Goal: Transaction & Acquisition: Book appointment/travel/reservation

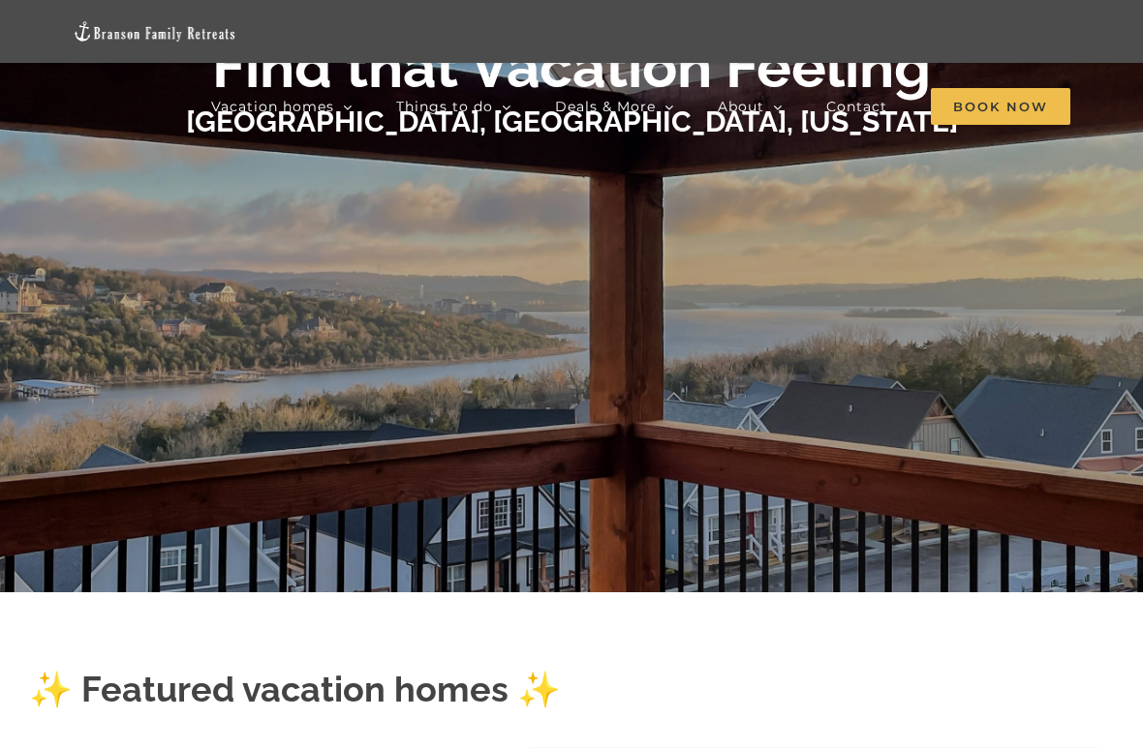
scroll to position [130, 0]
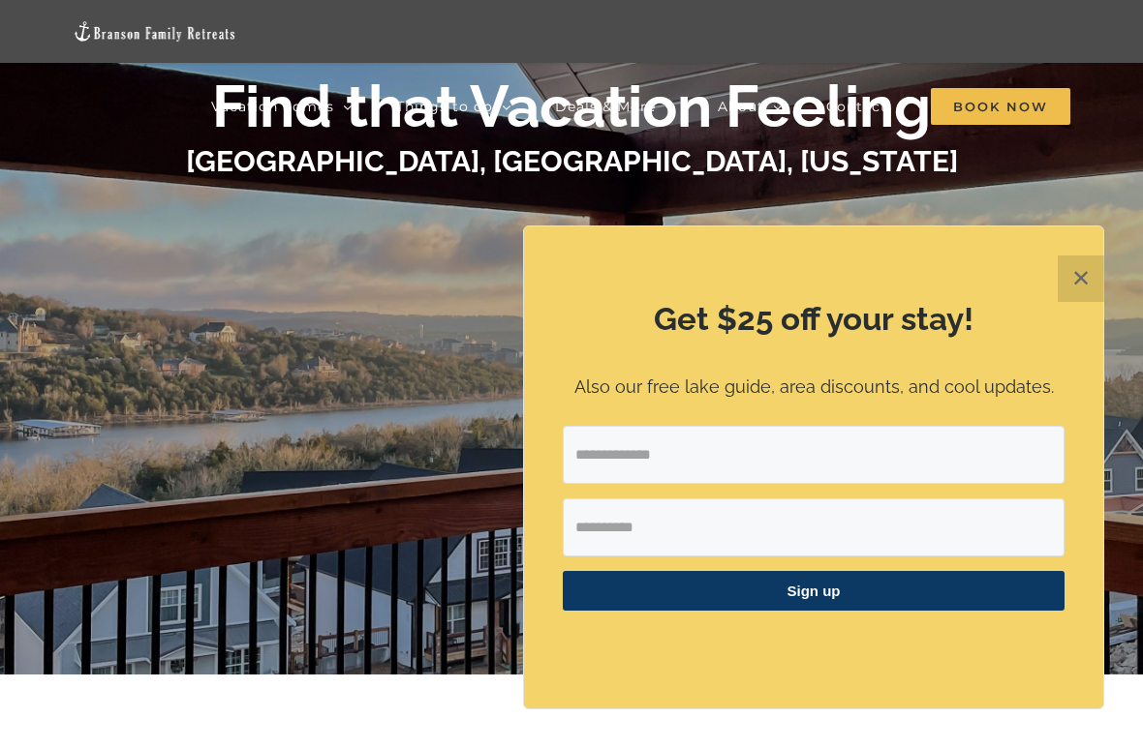
click at [1070, 285] on button "✕" at bounding box center [1080, 279] width 46 height 46
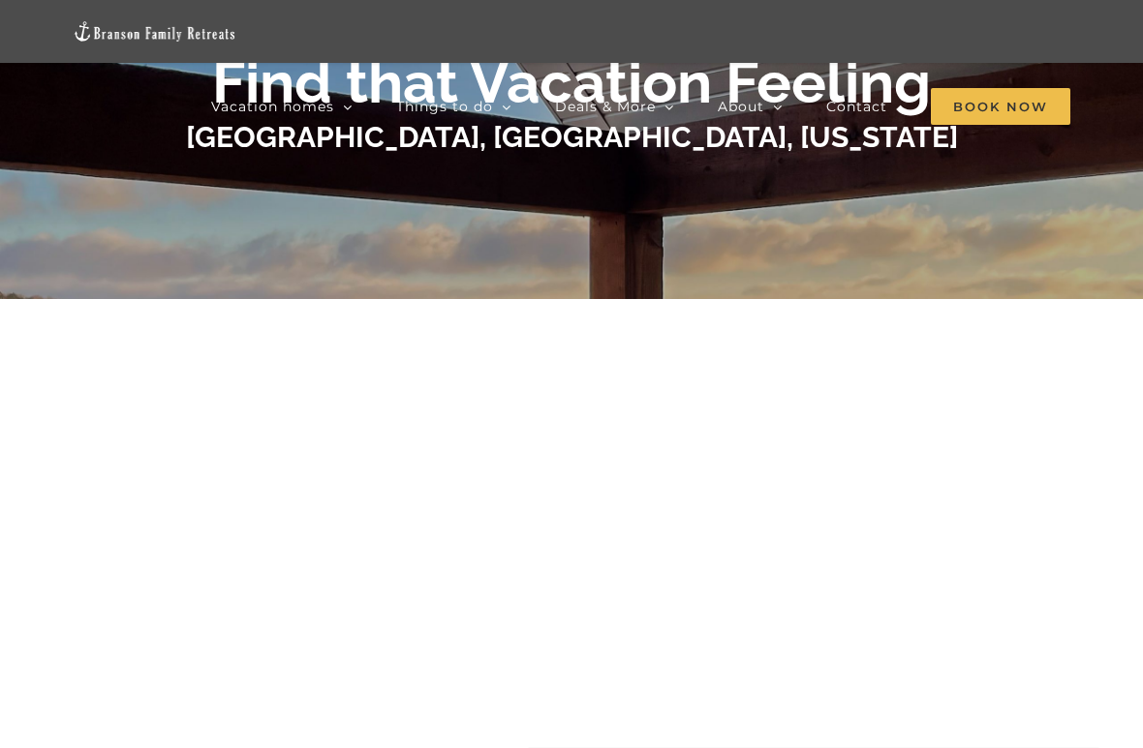
click at [848, 238] on div at bounding box center [571, 362] width 775 height 382
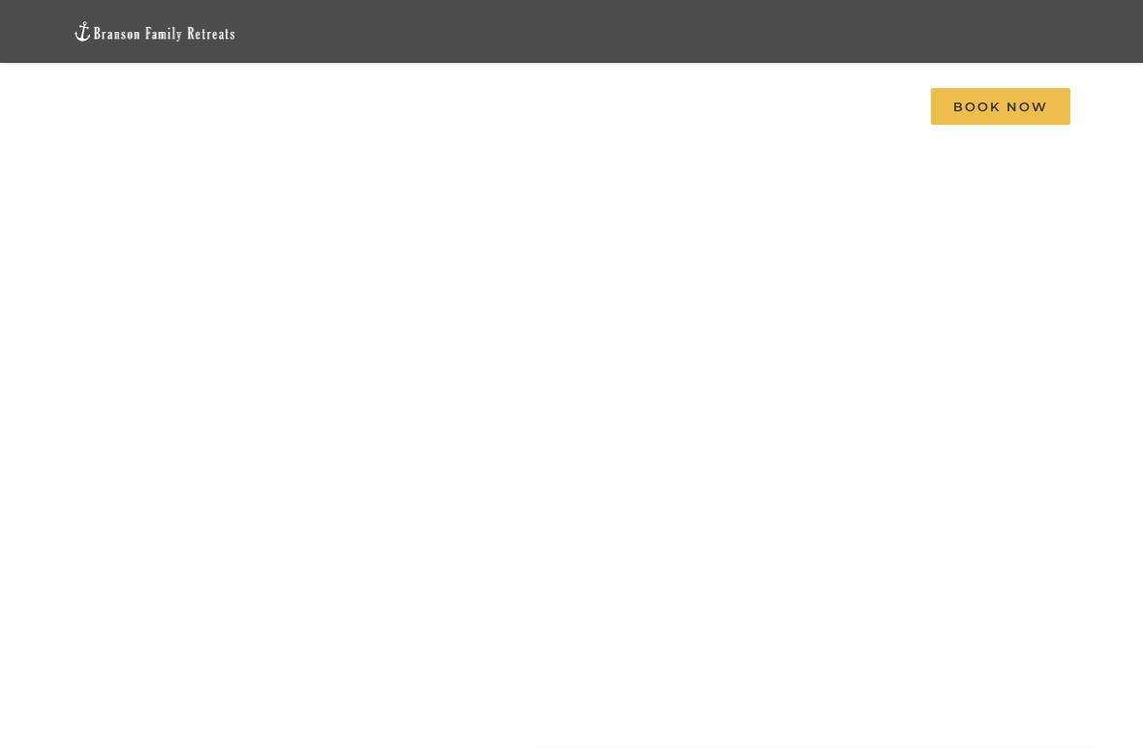
click at [958, 93] on span "Book Now" at bounding box center [1000, 106] width 139 height 37
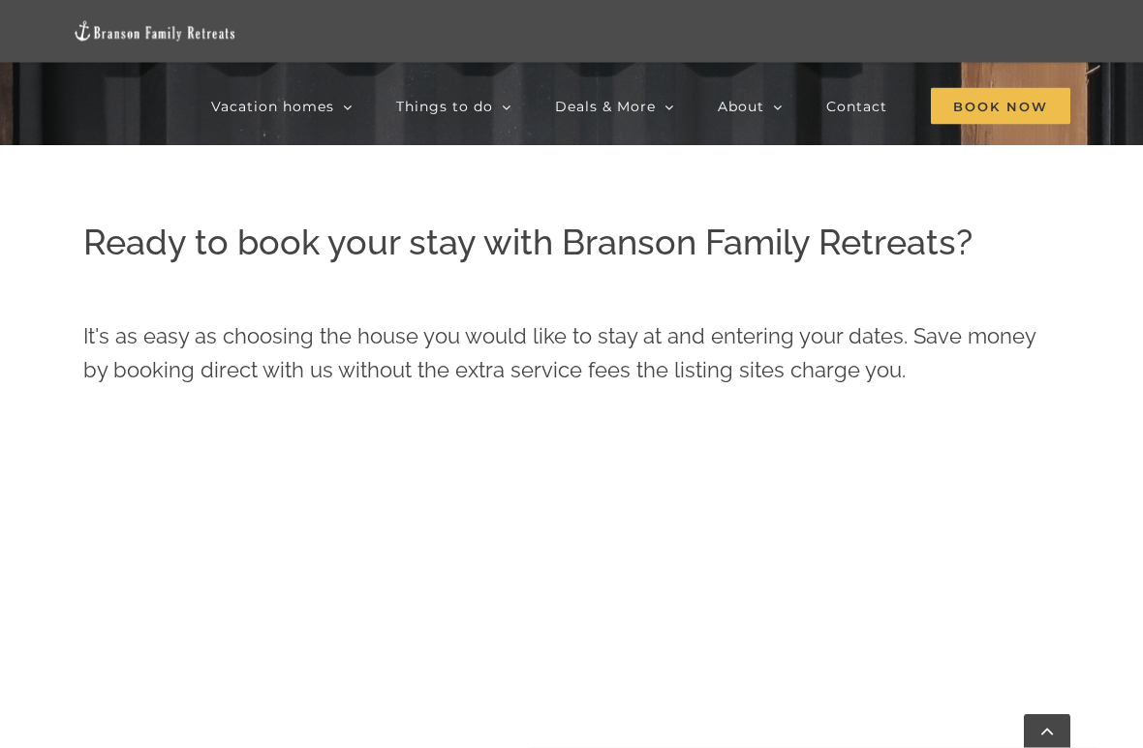
scroll to position [659, 0]
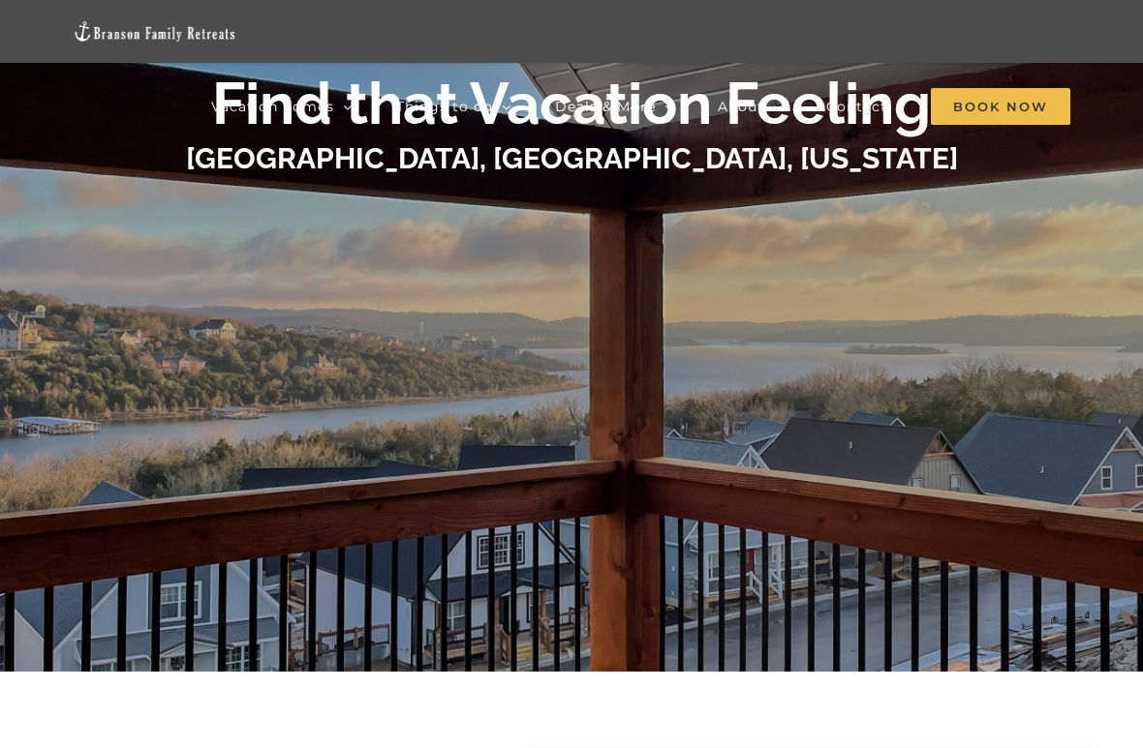
scroll to position [141, 0]
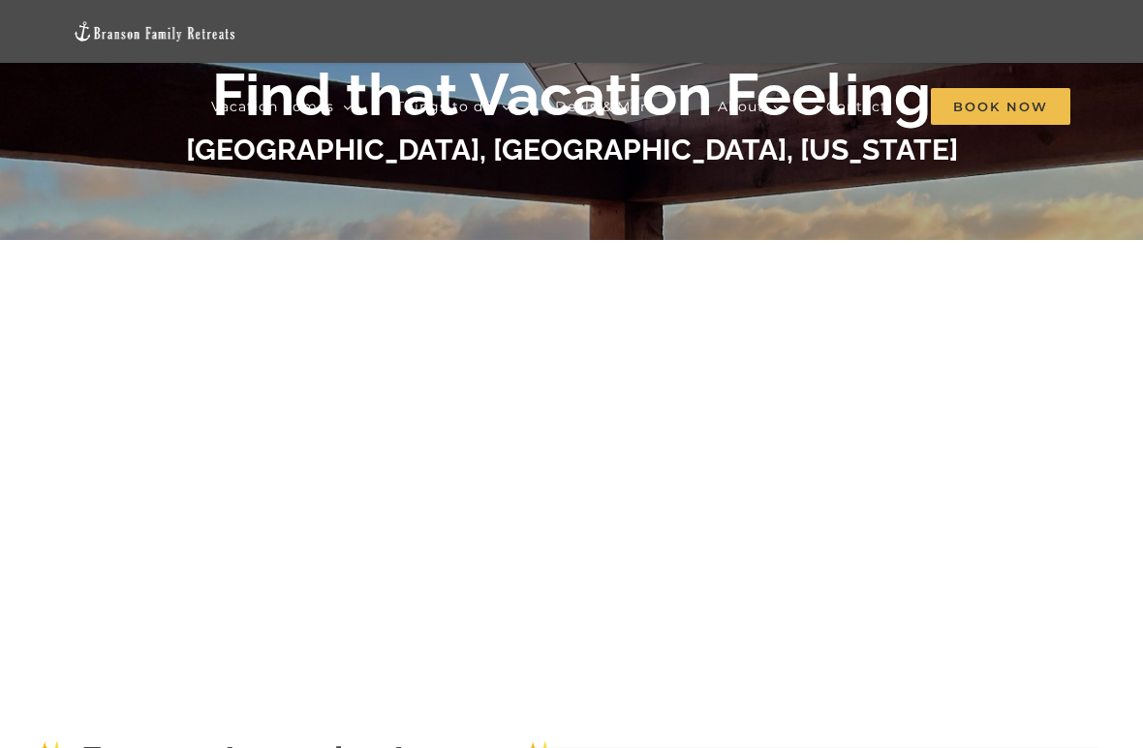
click at [901, 168] on h1 "[GEOGRAPHIC_DATA], [GEOGRAPHIC_DATA], [US_STATE]" at bounding box center [572, 150] width 772 height 41
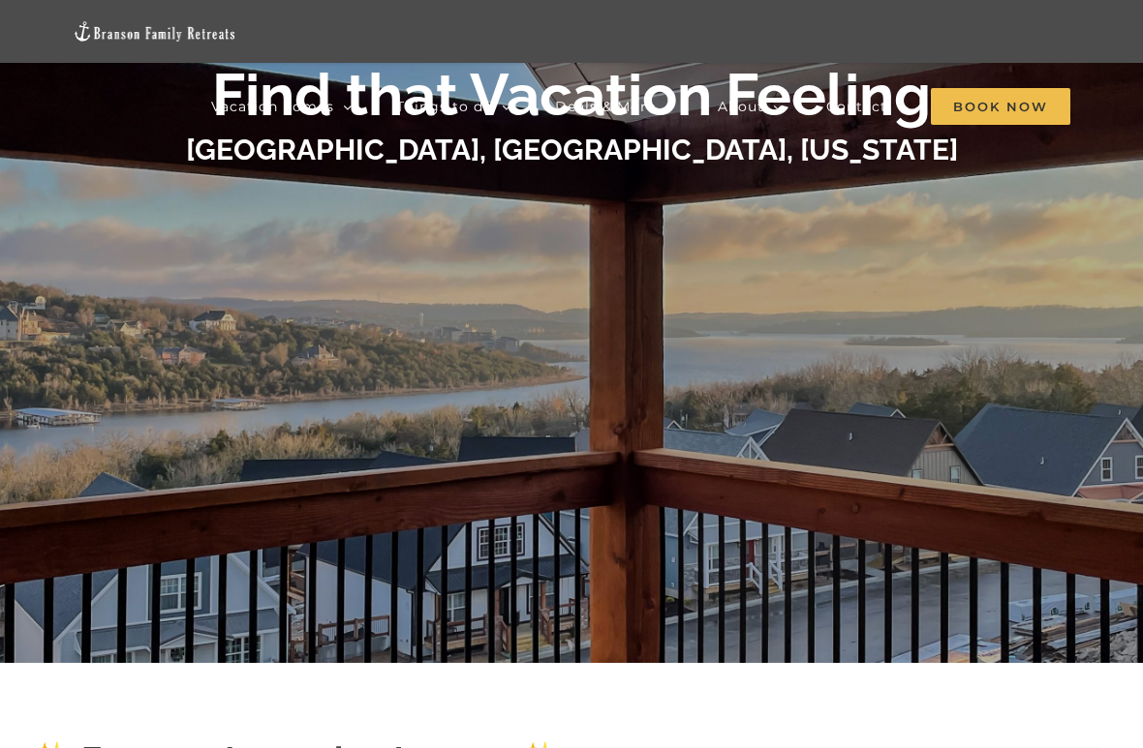
click at [810, 229] on div at bounding box center [571, 351] width 775 height 335
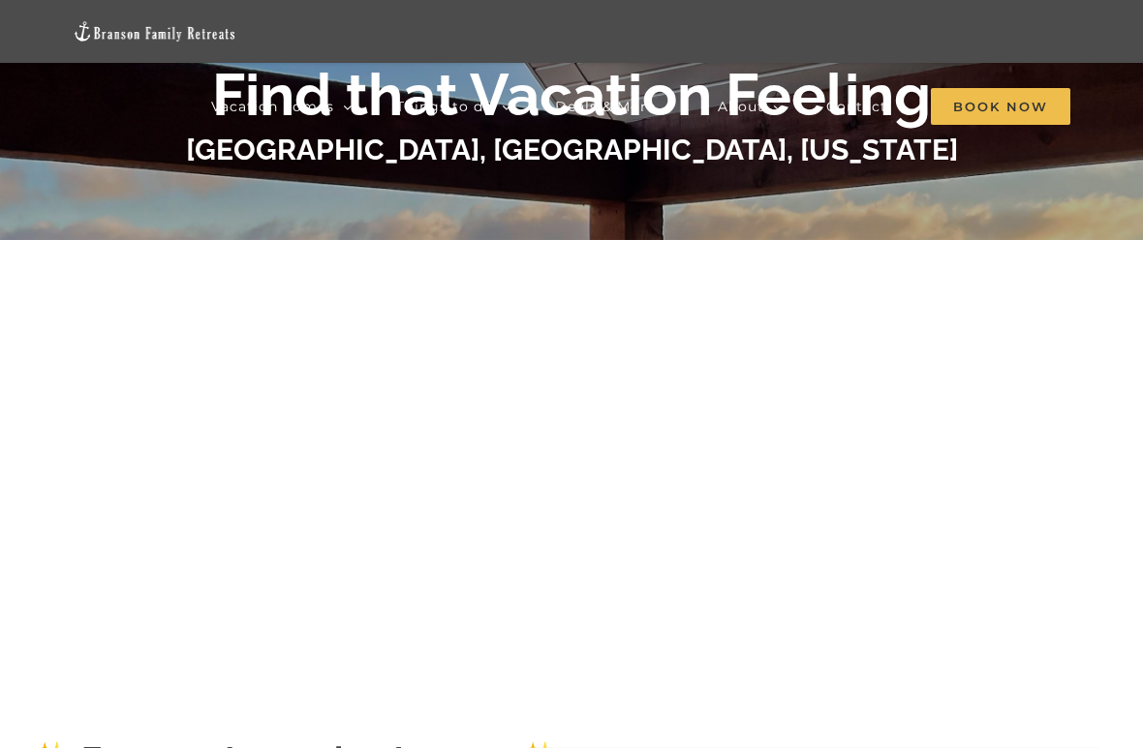
click at [909, 220] on div at bounding box center [571, 351] width 775 height 335
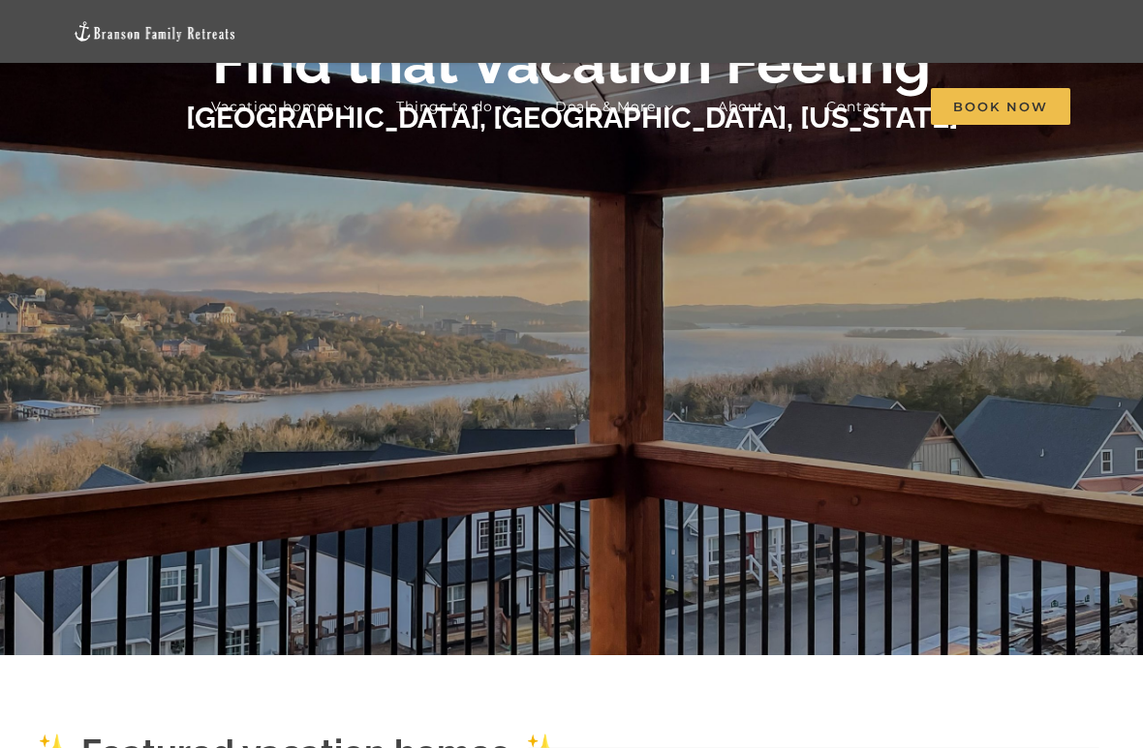
scroll to position [153, 0]
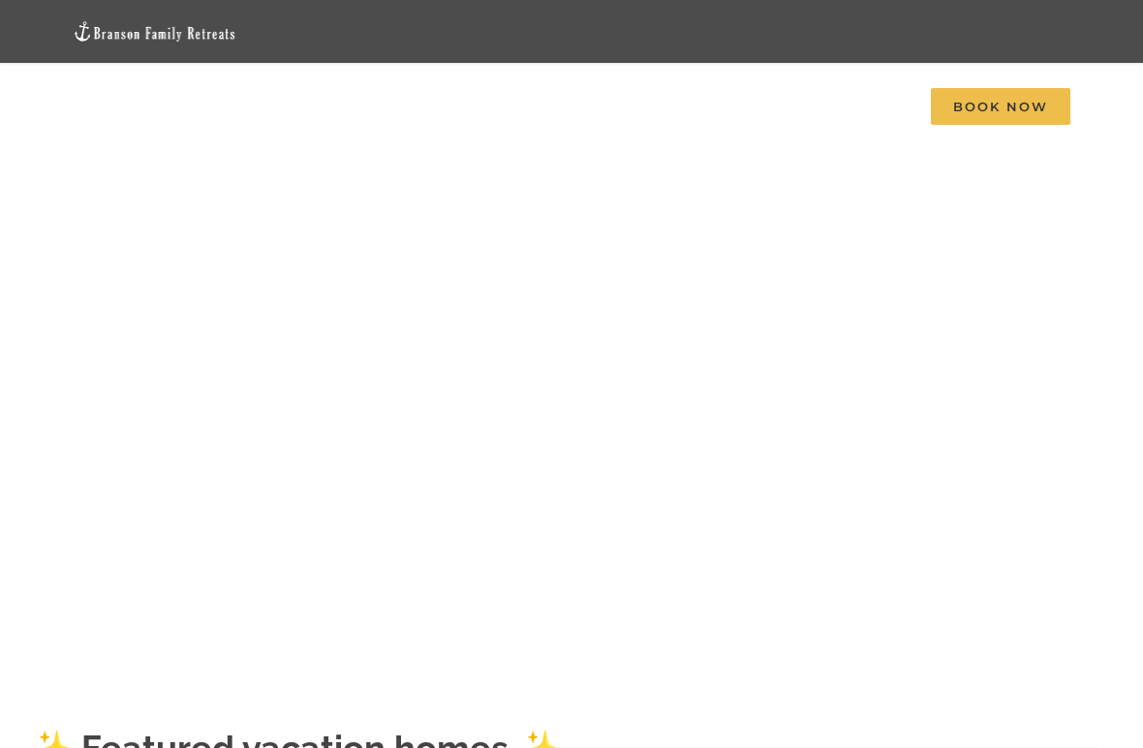
click at [717, 546] on div "Find that Vacation Feeling [GEOGRAPHIC_DATA], [GEOGRAPHIC_DATA], [US_STATE] Fin…" at bounding box center [571, 277] width 1143 height 748
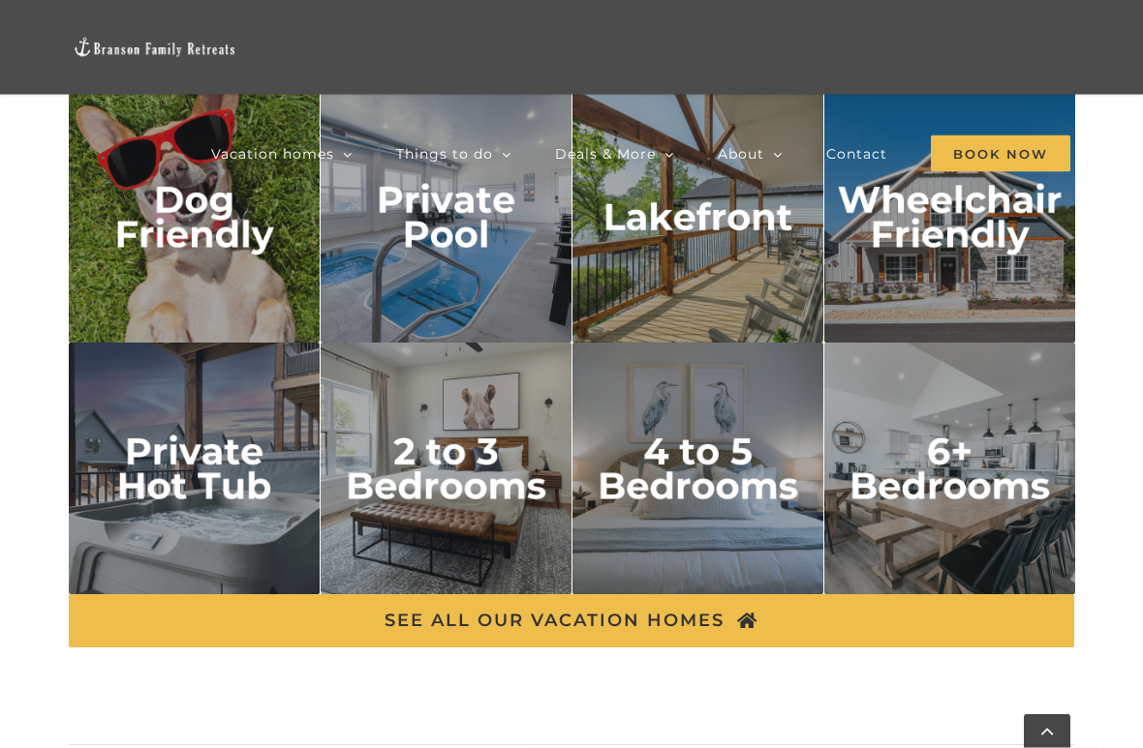
scroll to position [3127, 0]
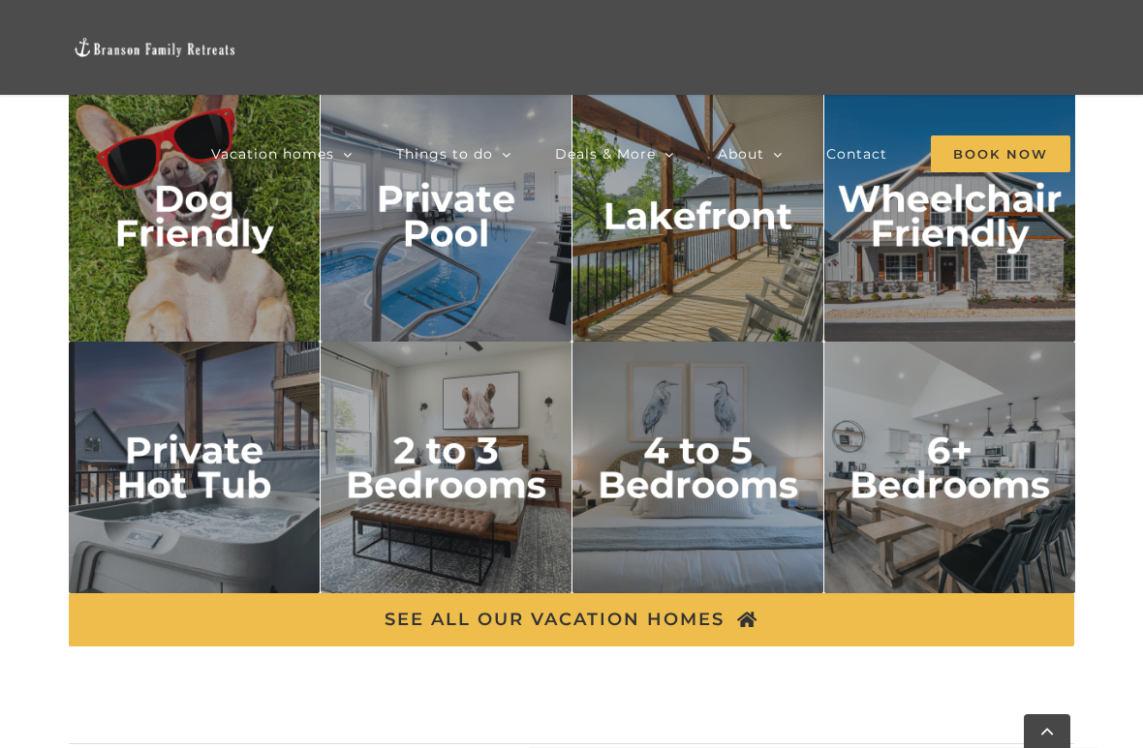
click at [739, 500] on img "4 to 5 bedrooms" at bounding box center [698, 468] width 252 height 252
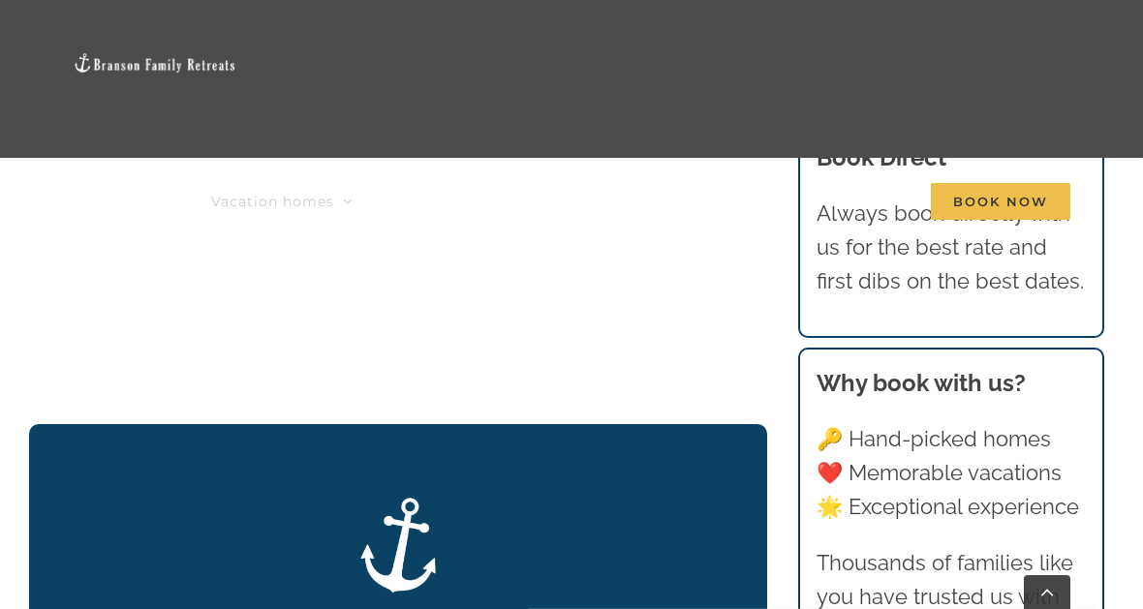
scroll to position [2583, 0]
